Goal: Task Accomplishment & Management: Complete application form

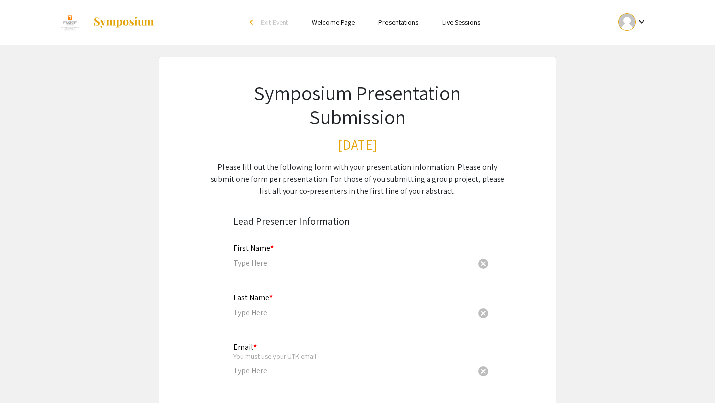
click at [264, 273] on div "First Name * cancel" at bounding box center [353, 258] width 240 height 48
click at [264, 263] on input "text" at bounding box center [353, 263] width 240 height 10
type input "[PERSON_NAME]"
type input "May"
type input "[EMAIL_ADDRESS][DOMAIN_NAME]"
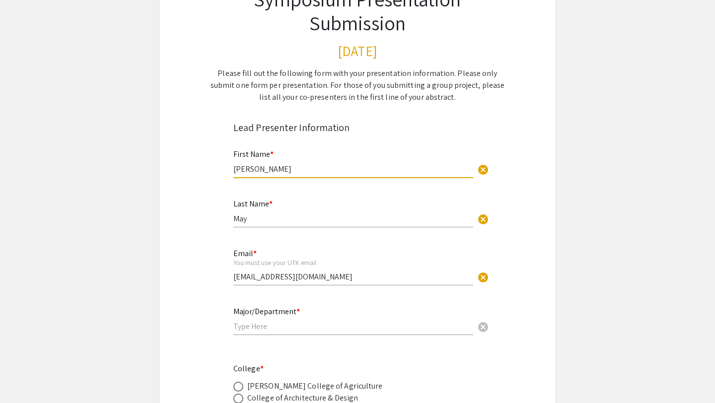
scroll to position [99, 0]
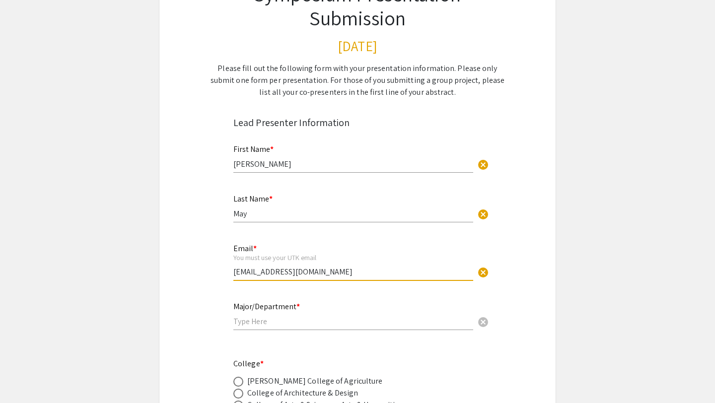
drag, startPoint x: 320, startPoint y: 274, endPoint x: 220, endPoint y: 271, distance: 99.8
type input "[EMAIL_ADDRESS][DOMAIN_NAME]"
click at [259, 331] on div "Major/Department * cancel" at bounding box center [353, 316] width 240 height 48
click at [258, 321] on input "text" at bounding box center [353, 321] width 240 height 10
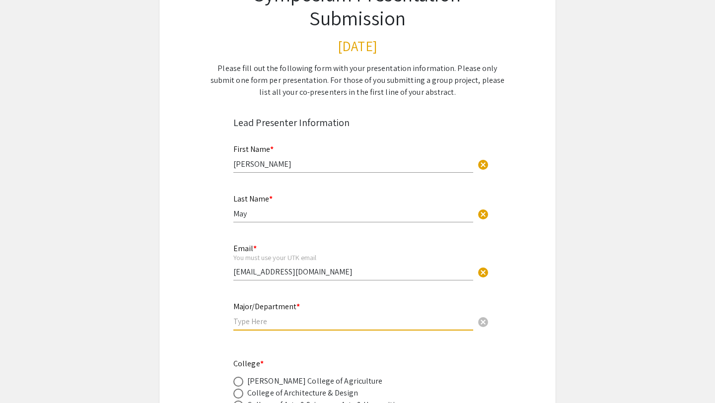
paste input "Kinesiology, Recreation, and Sport Studies, The [GEOGRAPHIC_DATA][US_STATE], Kn…"
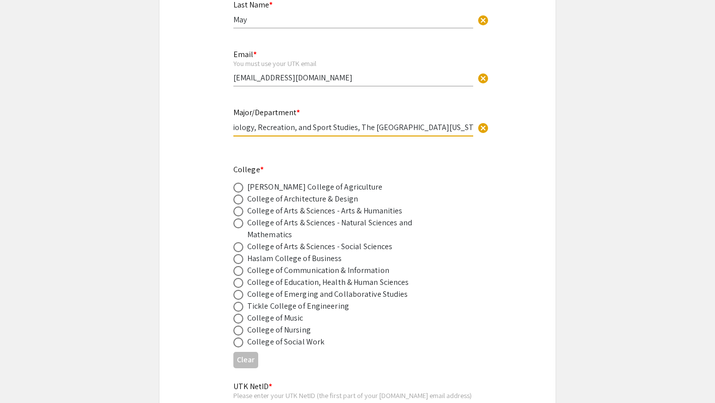
scroll to position [293, 0]
type input "Kinesiology, Recreation, and Sport Studies, The [GEOGRAPHIC_DATA][US_STATE], Kn…"
click at [297, 285] on div "College of Education, Health & Human Sciences" at bounding box center [328, 282] width 162 height 12
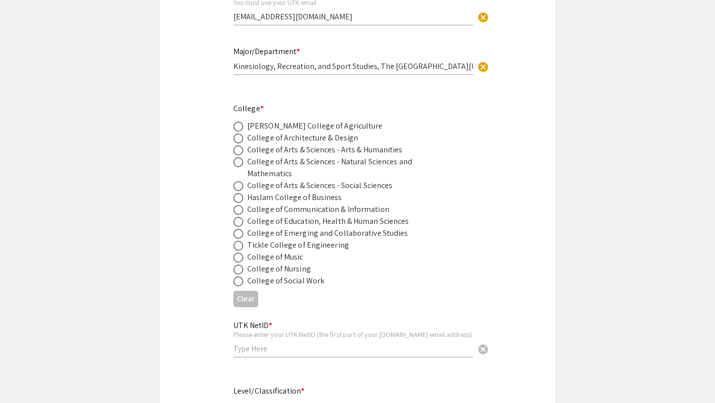
scroll to position [358, 0]
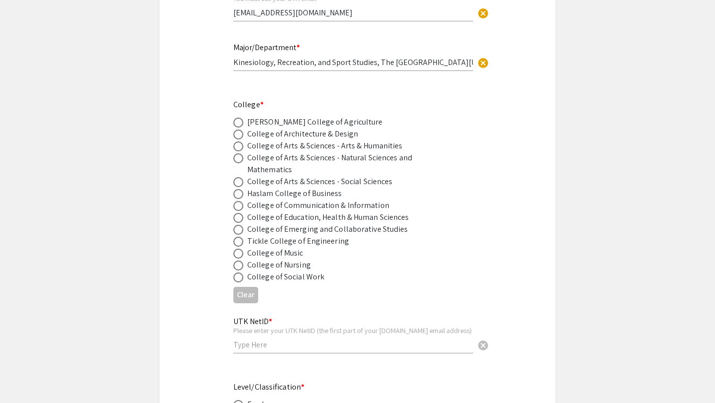
click at [300, 215] on div "College of Education, Health & Human Sciences" at bounding box center [328, 218] width 162 height 12
click at [241, 220] on span at bounding box center [238, 218] width 10 height 10
click at [241, 220] on input "radio" at bounding box center [238, 218] width 10 height 10
radio input "true"
click at [267, 345] on input "text" at bounding box center [353, 345] width 240 height 10
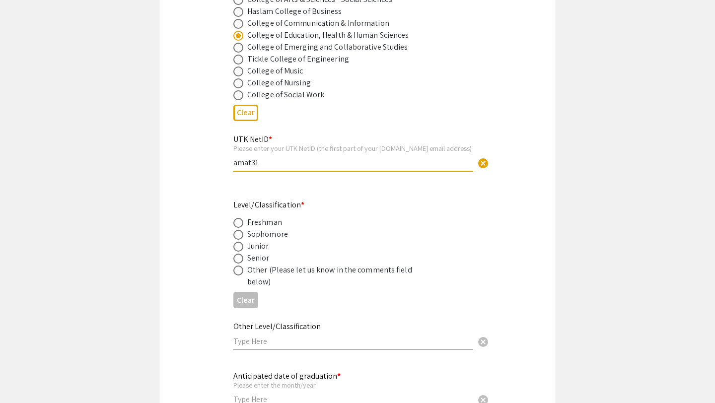
scroll to position [565, 0]
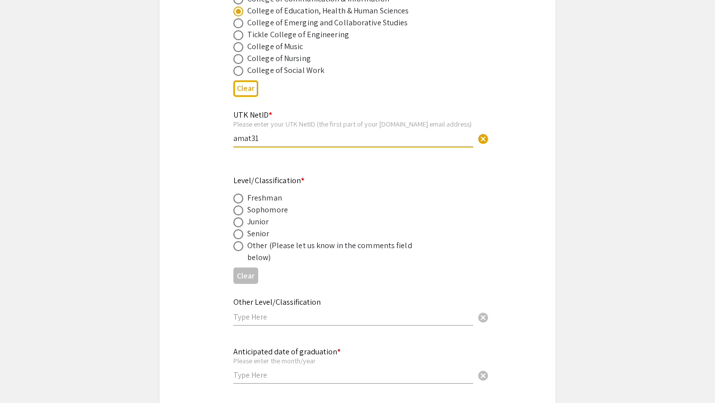
type input "amat31"
click at [259, 239] on div "Senior" at bounding box center [258, 234] width 22 height 12
click at [238, 236] on span at bounding box center [238, 234] width 10 height 10
click at [238, 236] on input "radio" at bounding box center [238, 234] width 10 height 10
radio input "true"
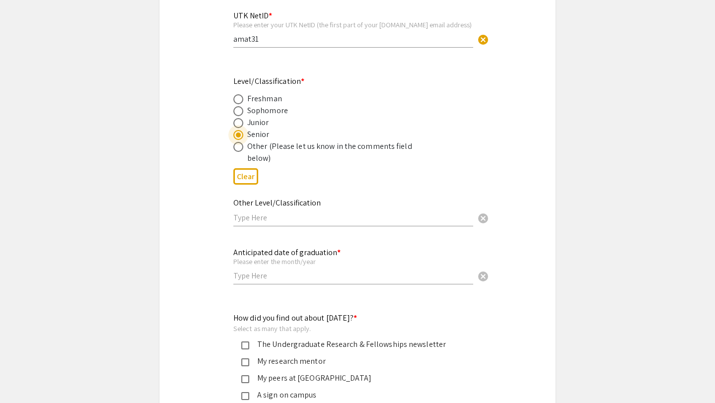
scroll to position [666, 0]
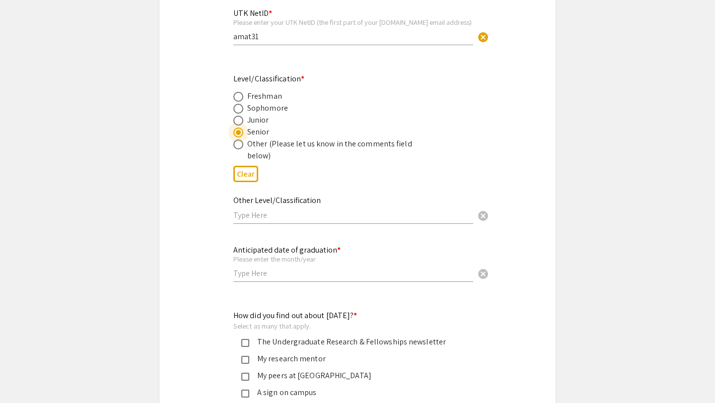
click at [299, 220] on input "text" at bounding box center [353, 215] width 240 height 10
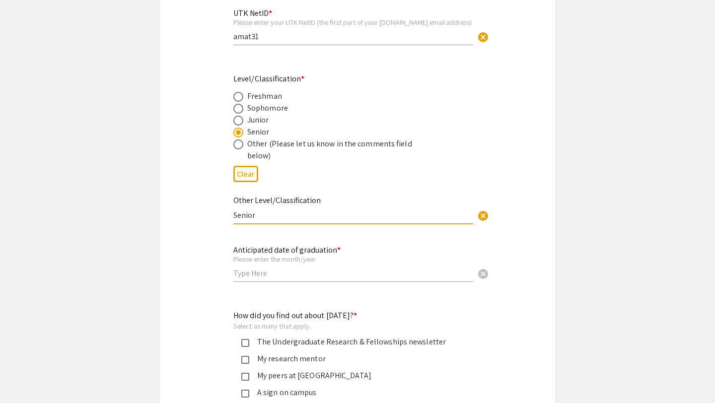
type input "Senior"
click at [308, 279] on input "text" at bounding box center [353, 273] width 240 height 10
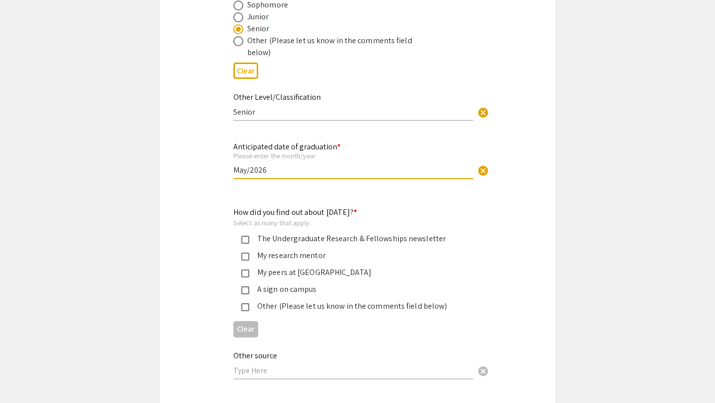
scroll to position [845, 0]
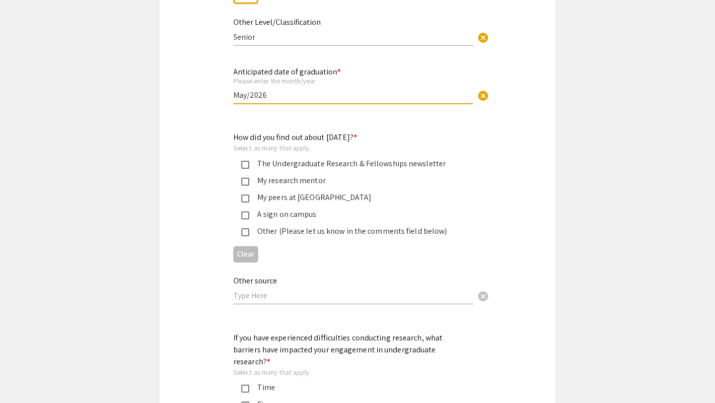
type input "May/2026"
click at [323, 183] on div "My research mentor" at bounding box center [353, 181] width 209 height 12
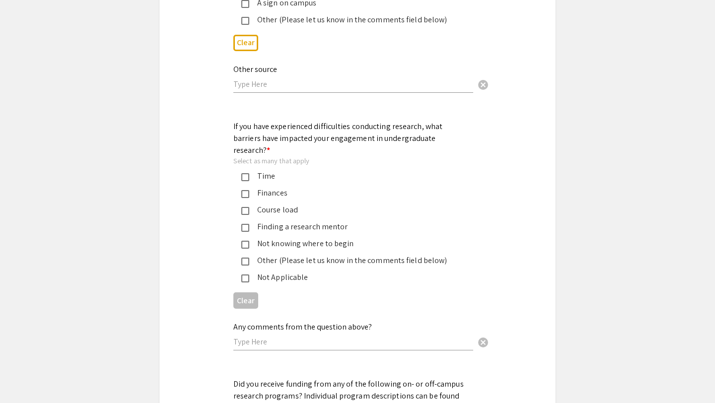
scroll to position [1057, 0]
click at [322, 170] on div "Time" at bounding box center [353, 176] width 209 height 12
click at [317, 187] on div "Finances" at bounding box center [353, 193] width 209 height 12
click at [319, 204] on div "Course load" at bounding box center [353, 210] width 209 height 12
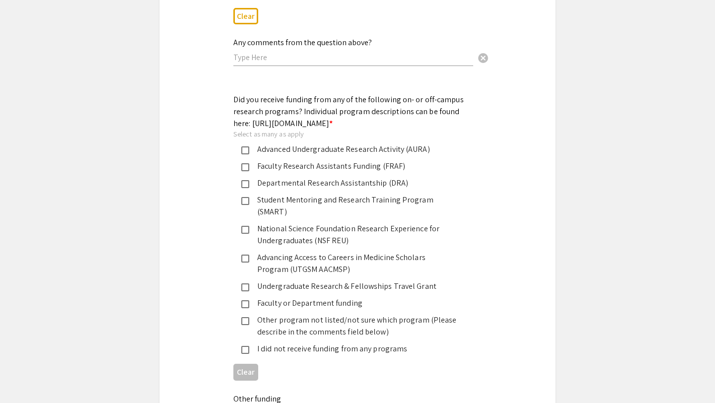
click at [296, 343] on div "I did not receive funding from any programs" at bounding box center [353, 349] width 209 height 12
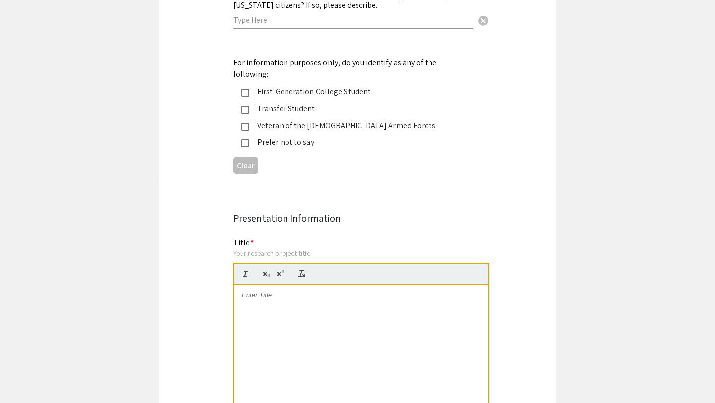
scroll to position [1877, 0]
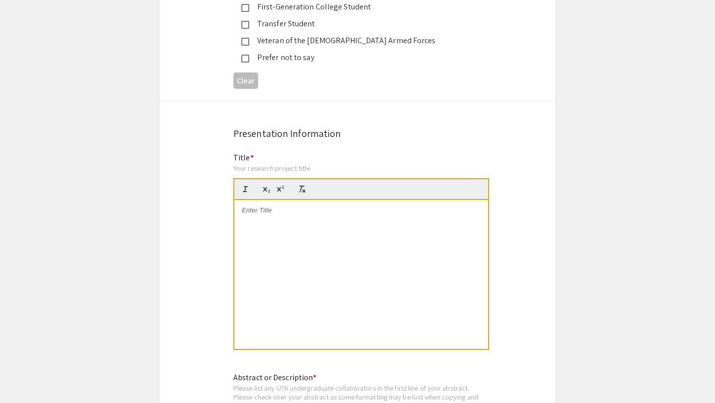
click at [282, 207] on div at bounding box center [361, 274] width 254 height 149
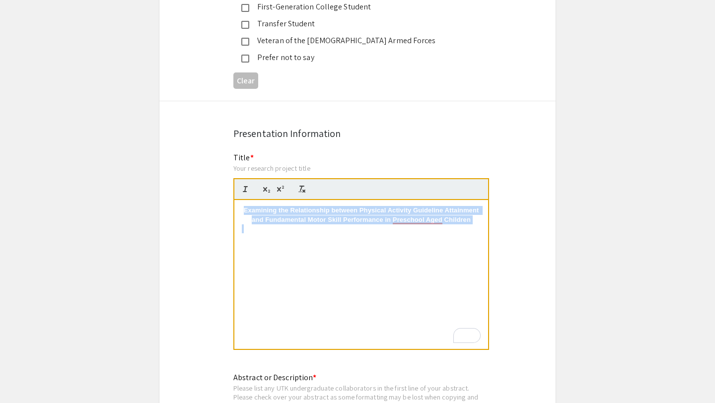
drag, startPoint x: 241, startPoint y: 186, endPoint x: 463, endPoint y: 209, distance: 223.6
click at [463, 209] on div "Examining the Relationship between Physical Activity Guideline Attainment and F…" at bounding box center [361, 274] width 254 height 149
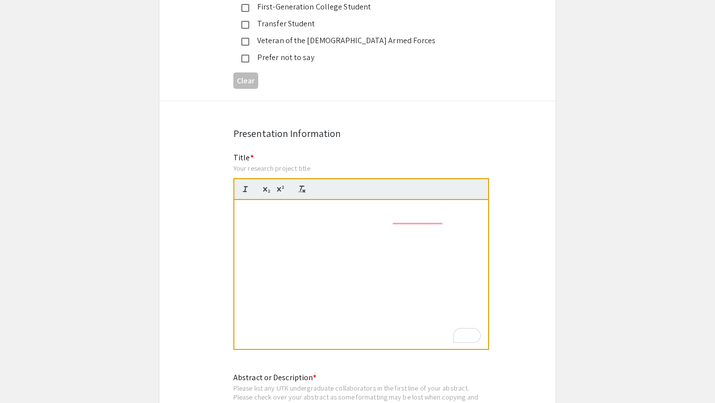
click at [312, 178] on div at bounding box center [361, 189] width 256 height 22
drag, startPoint x: 447, startPoint y: 206, endPoint x: 455, endPoint y: 206, distance: 7.9
click at [449, 224] on p "To enrich screen reader interactions, please activate Accessibility in Grammarl…" at bounding box center [361, 228] width 239 height 9
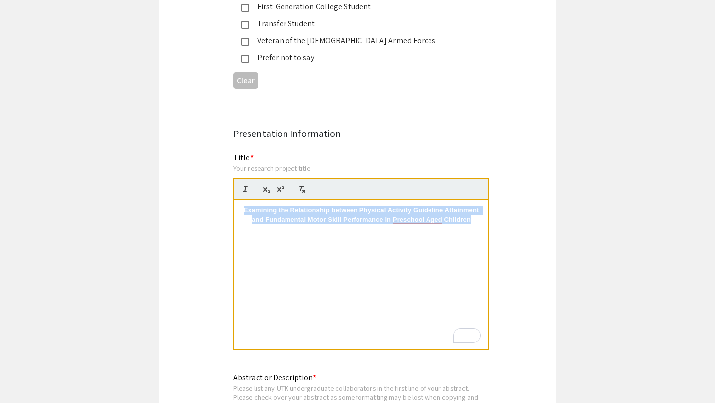
drag, startPoint x: 472, startPoint y: 203, endPoint x: 210, endPoint y: 171, distance: 264.1
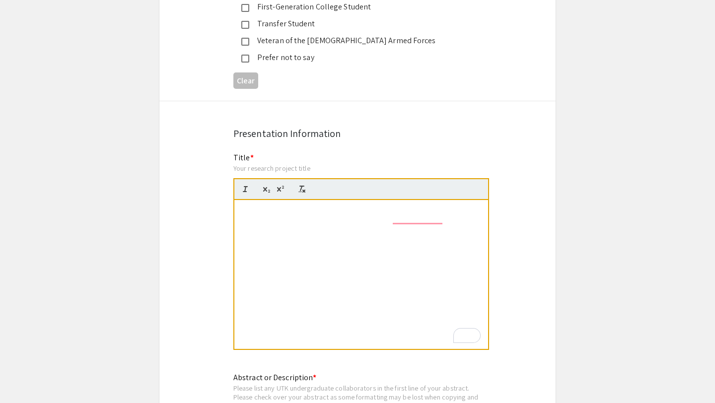
click at [472, 206] on p "Examining the Relationship between Physical Activity Guideline Attainment and F…" at bounding box center [361, 215] width 239 height 18
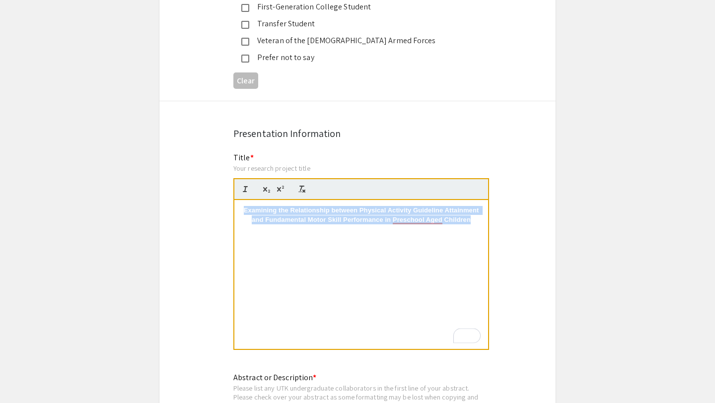
drag, startPoint x: 467, startPoint y: 202, endPoint x: 225, endPoint y: 173, distance: 243.9
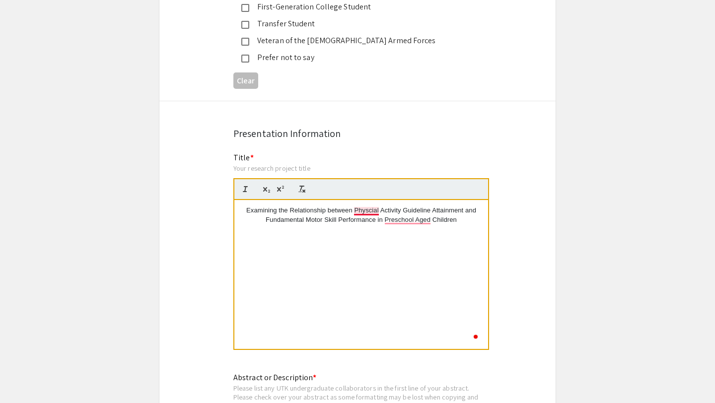
click at [367, 206] on p "Examining the Relationship between Physcial Activity Guideline Attainment and F…" at bounding box center [361, 215] width 239 height 18
click at [413, 206] on p "Examining the Relationship between Physical Activity Guideline Attainment and F…" at bounding box center [361, 215] width 239 height 18
click at [407, 206] on p "Examining the Relationship between Physical Activity Guideline Attainment and F…" at bounding box center [361, 215] width 239 height 18
click at [416, 206] on p "Examining the Relationship between Physical Activity Guideline Attainment and F…" at bounding box center [361, 215] width 239 height 18
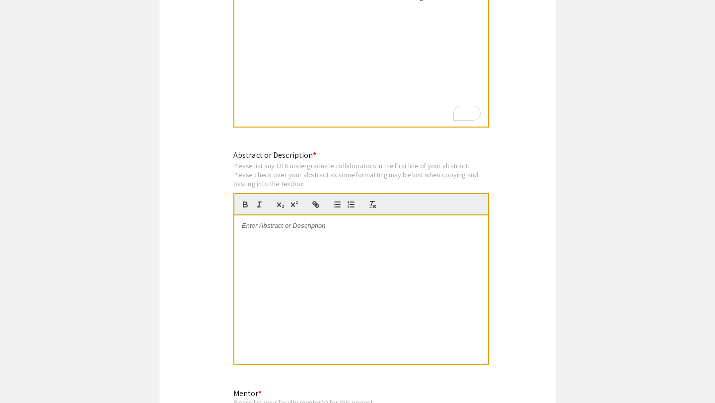
click at [306, 242] on div at bounding box center [361, 289] width 254 height 149
paste div
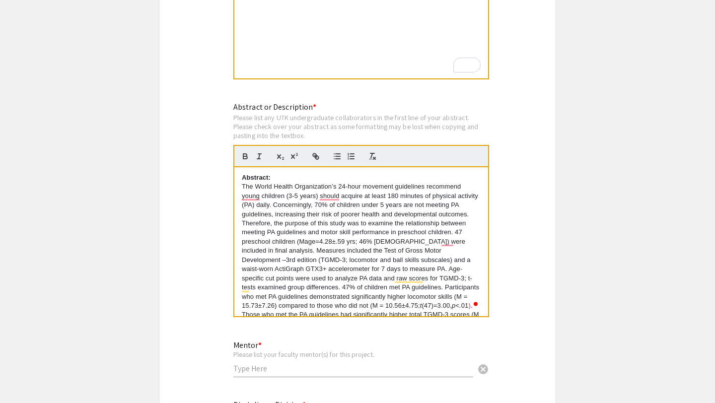
scroll to position [2149, 0]
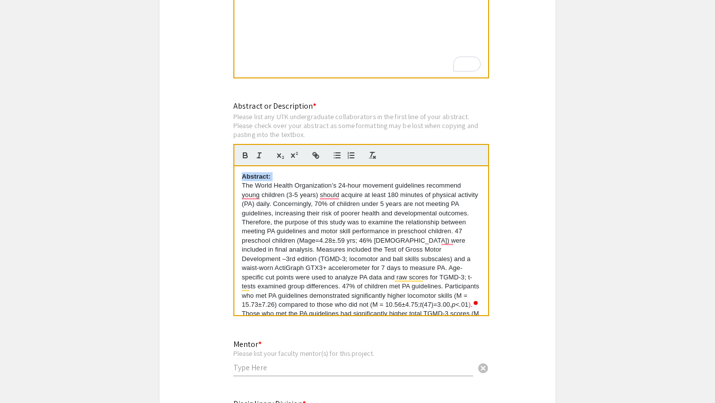
drag, startPoint x: 287, startPoint y: 158, endPoint x: 216, endPoint y: 158, distance: 70.5
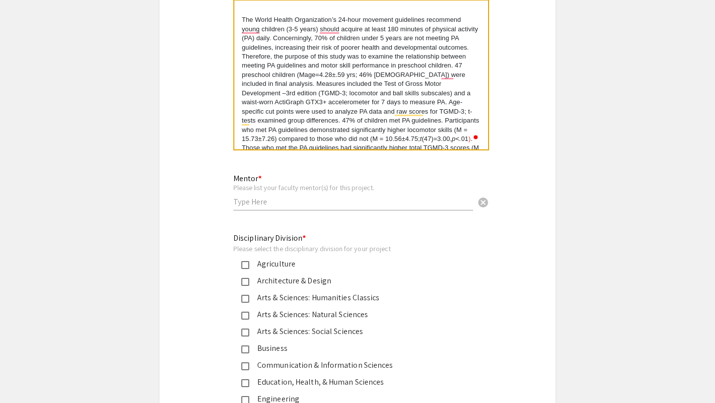
scroll to position [2387, 0]
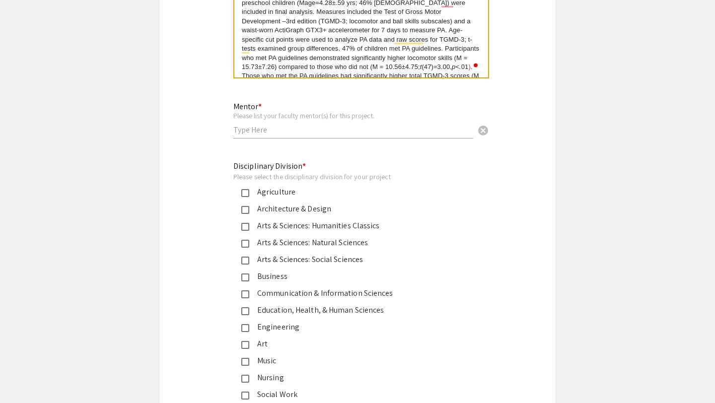
click at [299, 125] on input "text" at bounding box center [353, 130] width 240 height 10
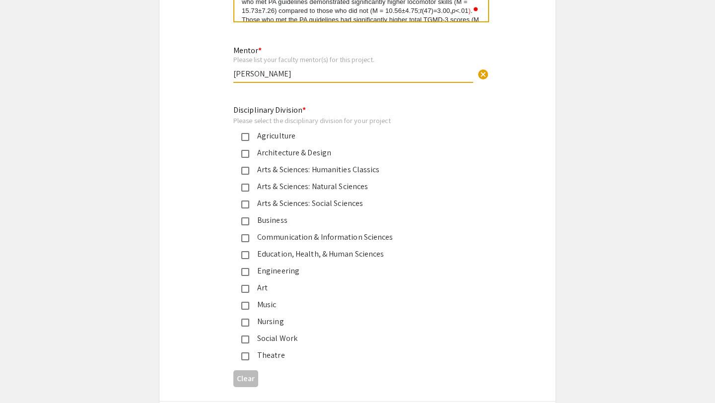
scroll to position [2452, 0]
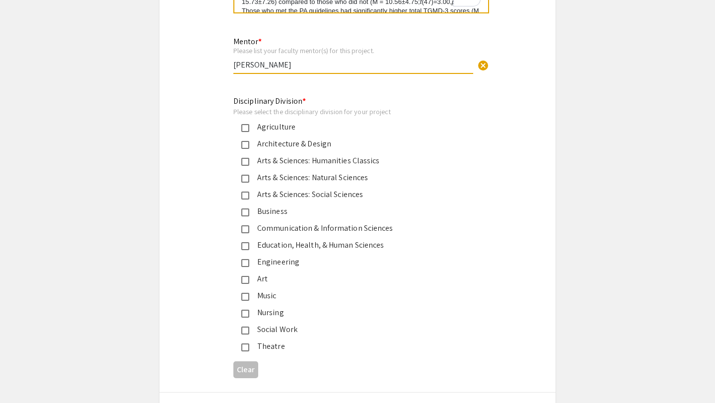
type input "[PERSON_NAME]"
click at [345, 239] on div "Education, Health, & Human Sciences" at bounding box center [353, 245] width 209 height 12
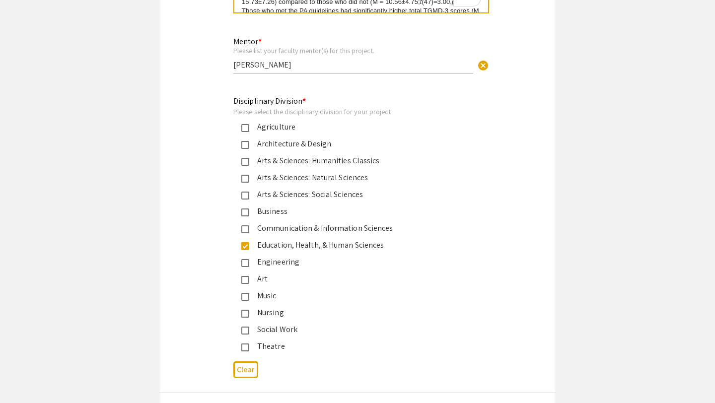
scroll to position [2610, 0]
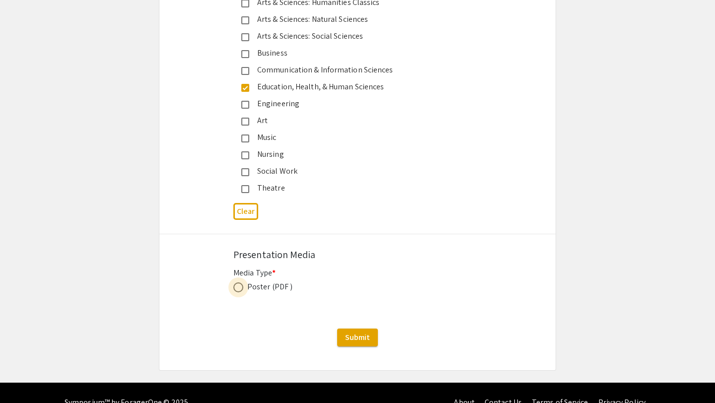
click at [242, 283] on span at bounding box center [238, 288] width 10 height 10
click at [242, 283] on input "radio" at bounding box center [238, 288] width 10 height 10
radio input "true"
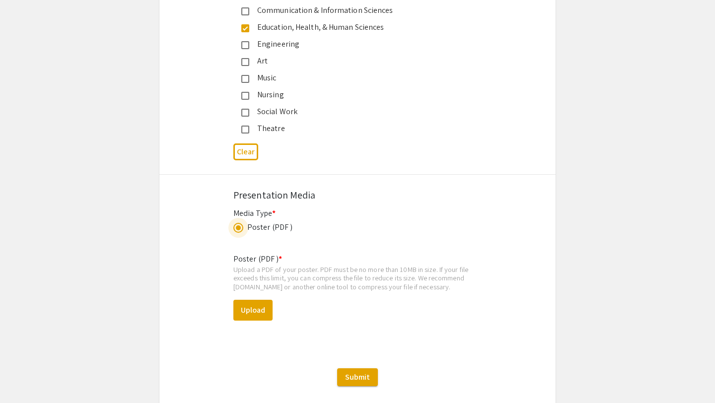
scroll to position [2671, 0]
click at [262, 299] on button "Upload" at bounding box center [252, 309] width 39 height 21
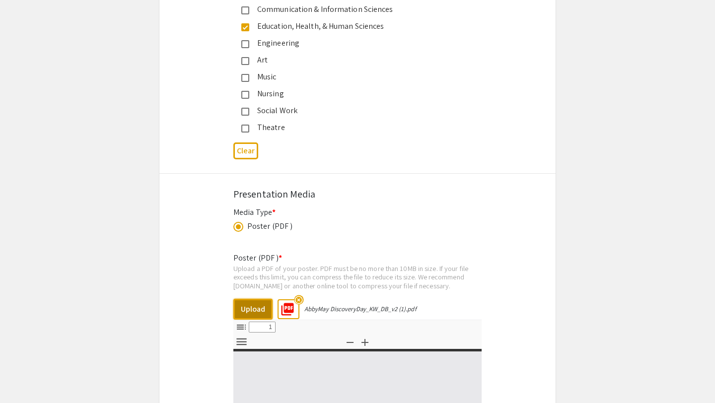
select select "custom"
type input "0"
select select "custom"
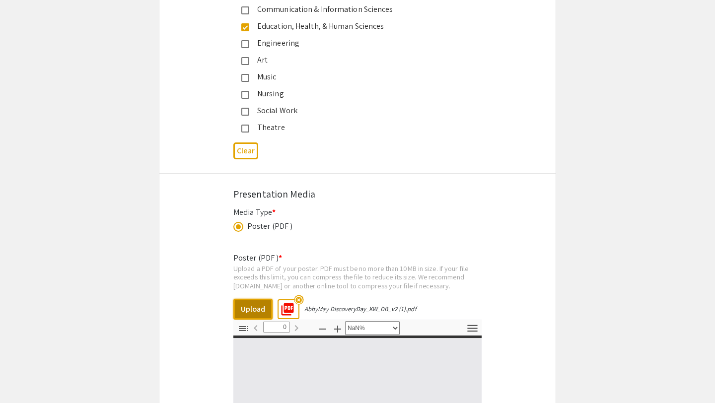
type input "1"
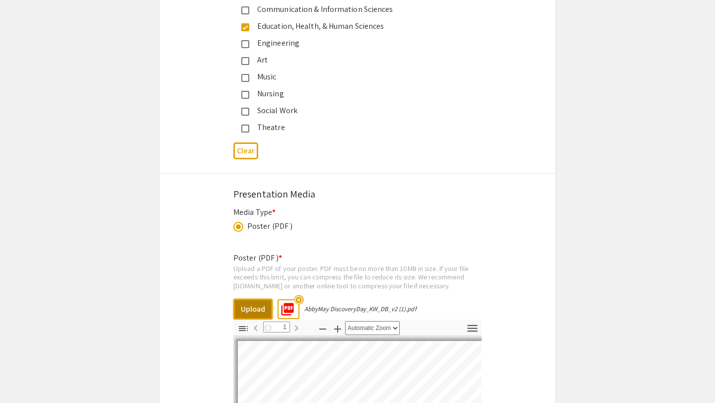
select select "auto"
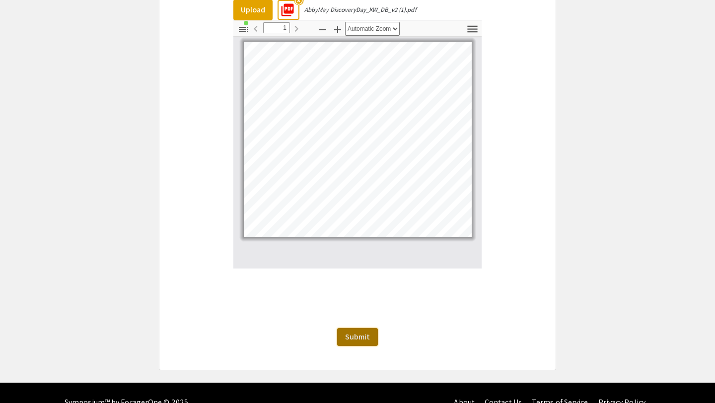
click at [358, 332] on span "Submit" at bounding box center [357, 337] width 25 height 10
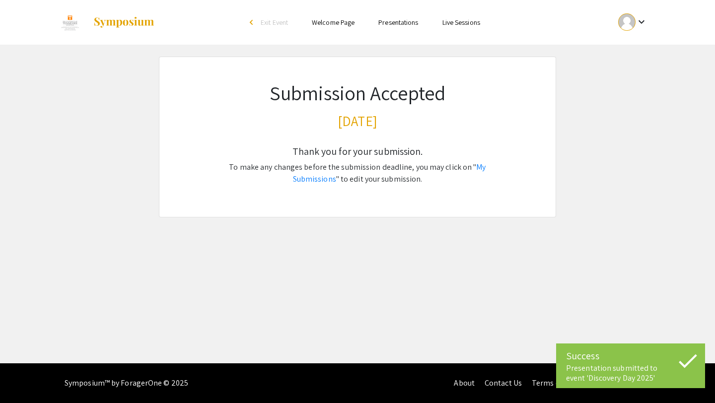
scroll to position [0, 0]
